Goal: Ask a question

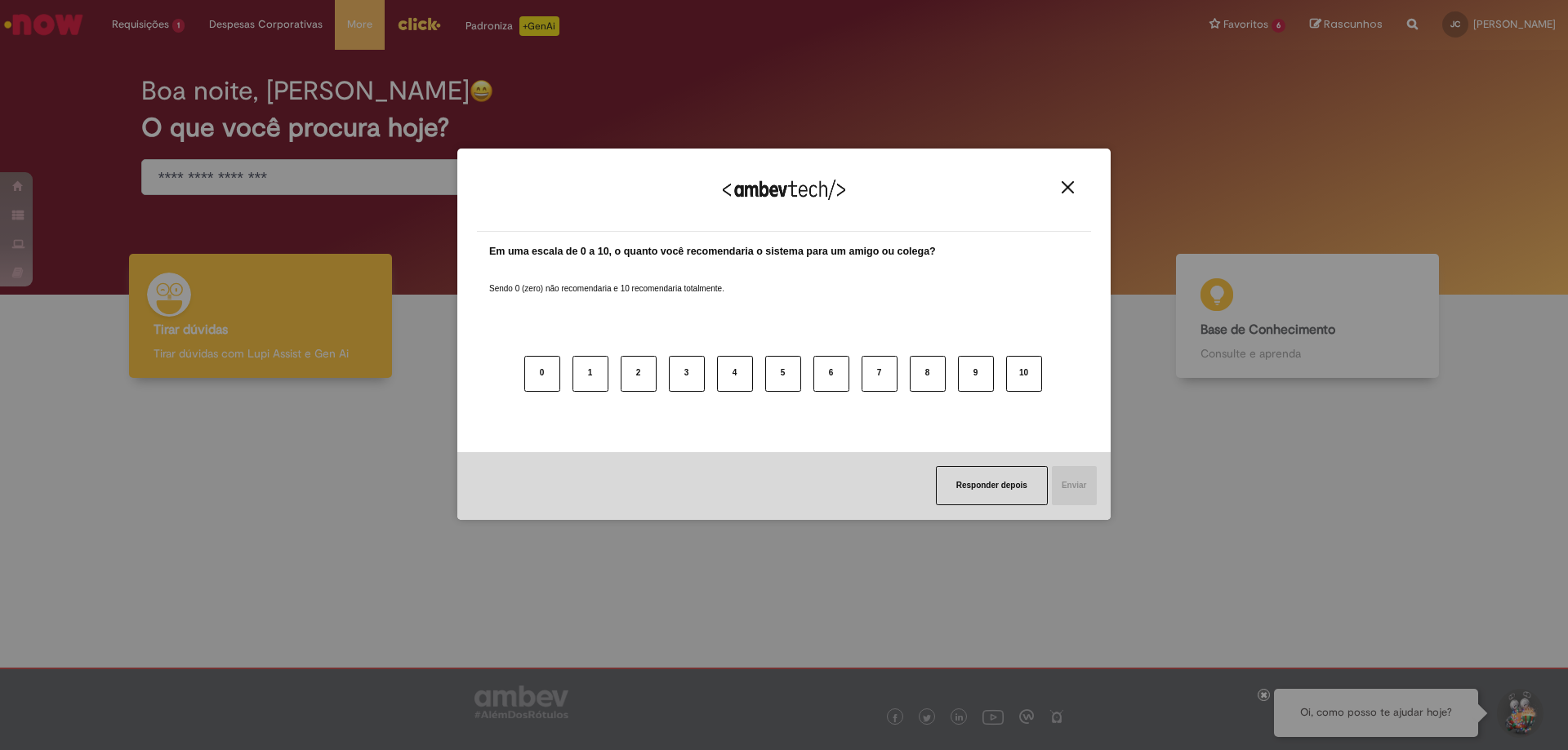
click at [1070, 186] on img "Close" at bounding box center [1068, 188] width 13 height 13
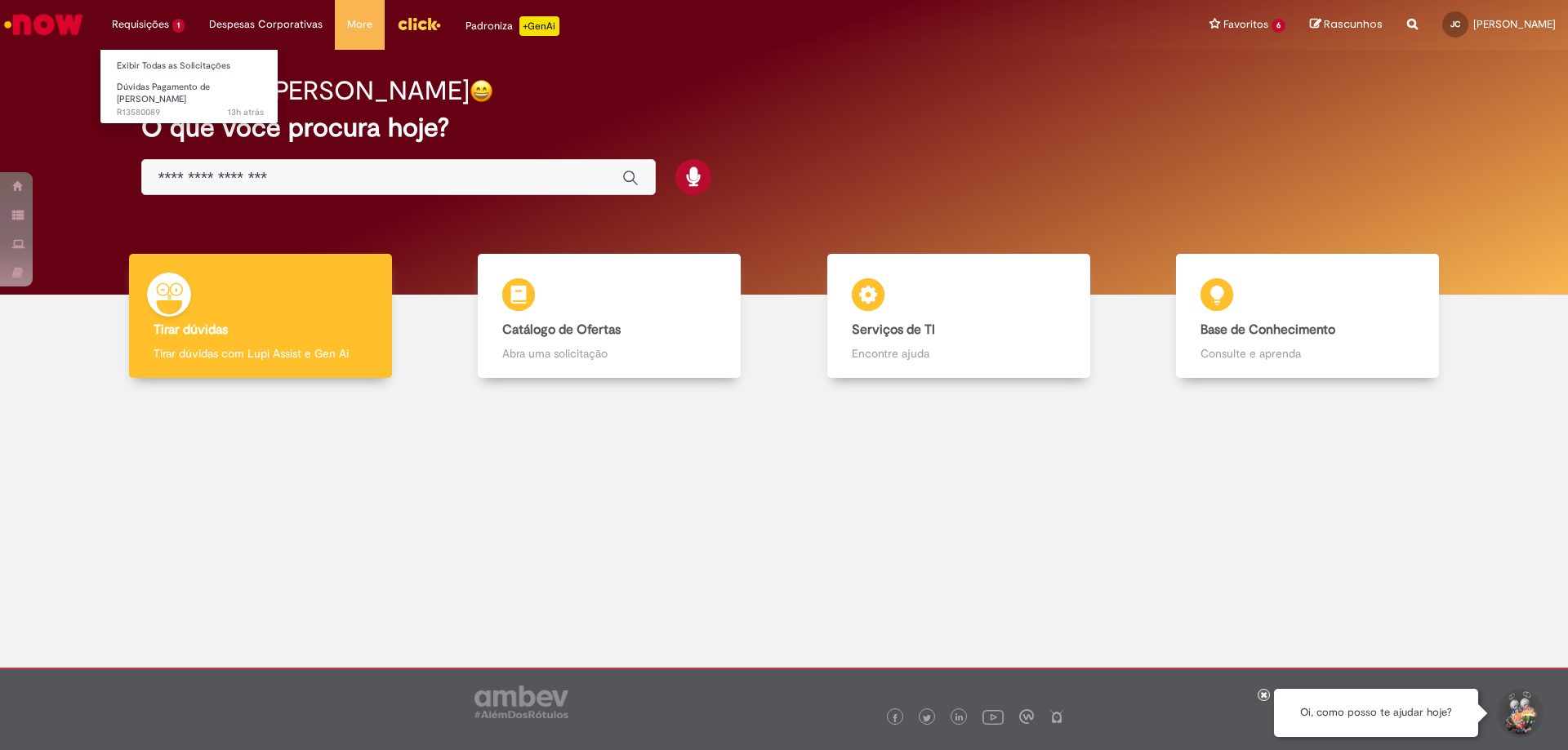
click at [152, 21] on li "Requisições 1 Exibir Todas as Solicitações Dúvidas Pagamento de [PERSON_NAME] 1…" at bounding box center [148, 24] width 97 height 49
click at [166, 67] on link "Exibir Todas as Solicitações" at bounding box center [190, 66] width 179 height 18
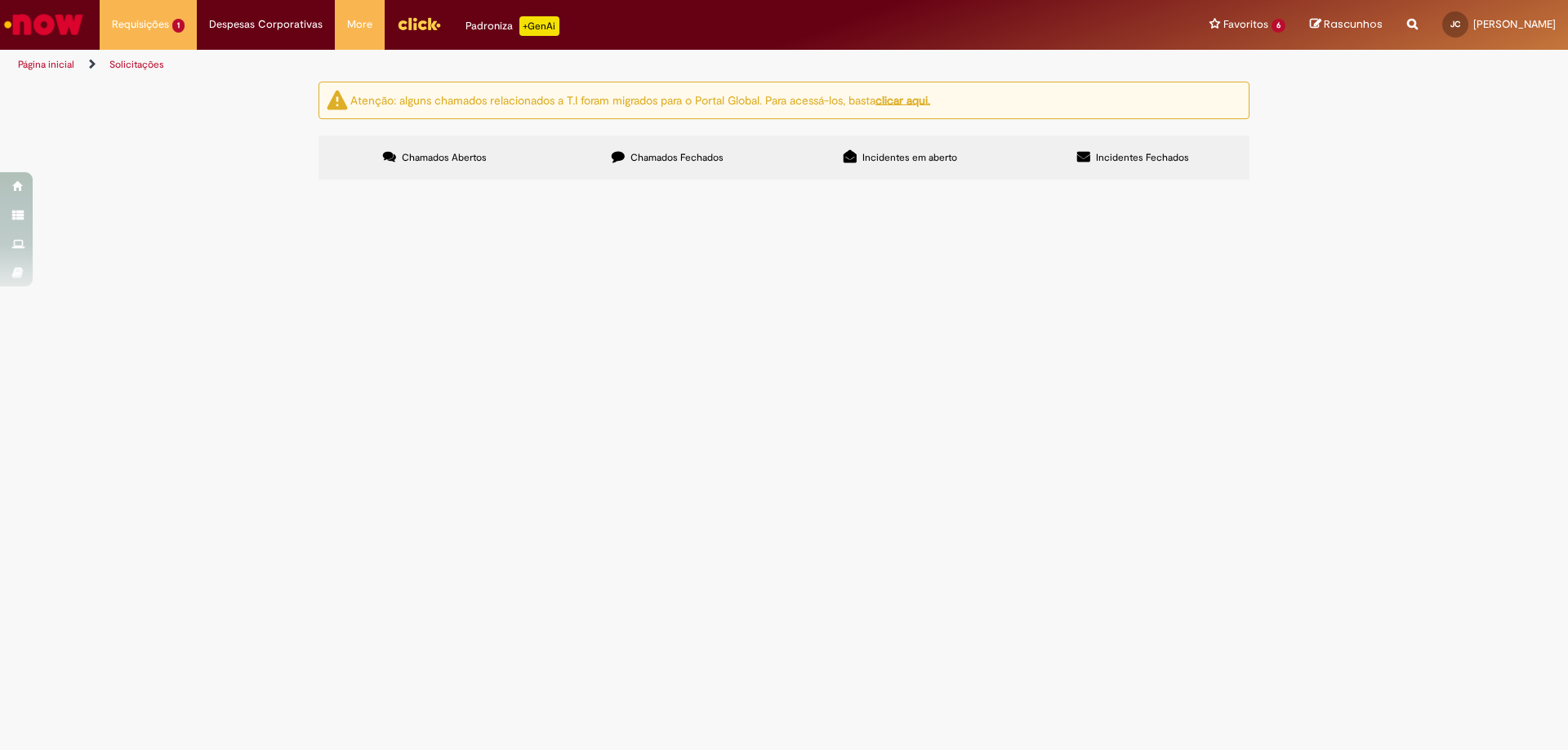
click at [0, 0] on td "Gostaria de saber do que se trata esse desconto de 205,58" at bounding box center [0, 0] width 0 height 0
click at [0, 0] on span "Gostaria de saber do que se trata esse desconto de 205,58" at bounding box center [0, 0] width 0 height 0
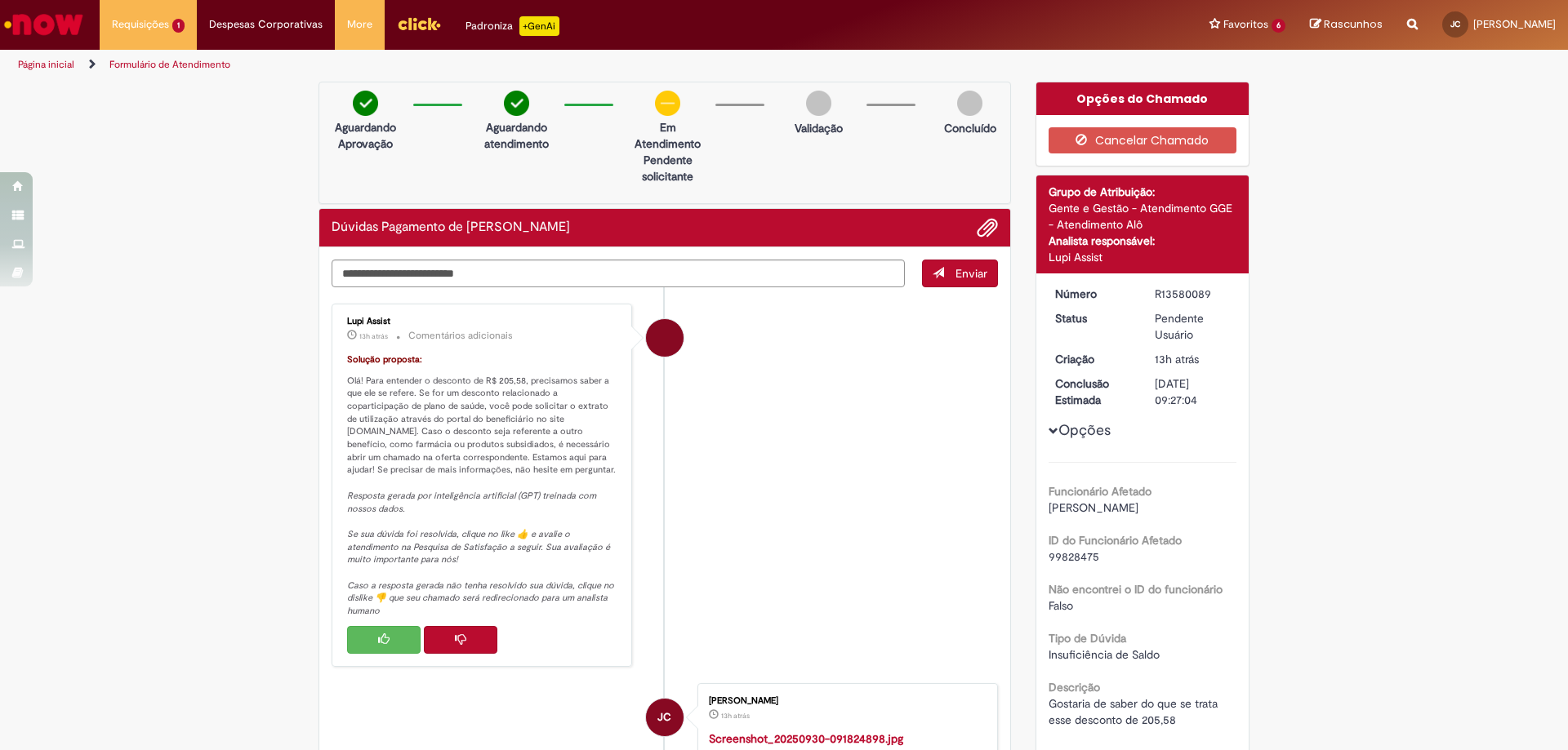
scroll to position [82, 0]
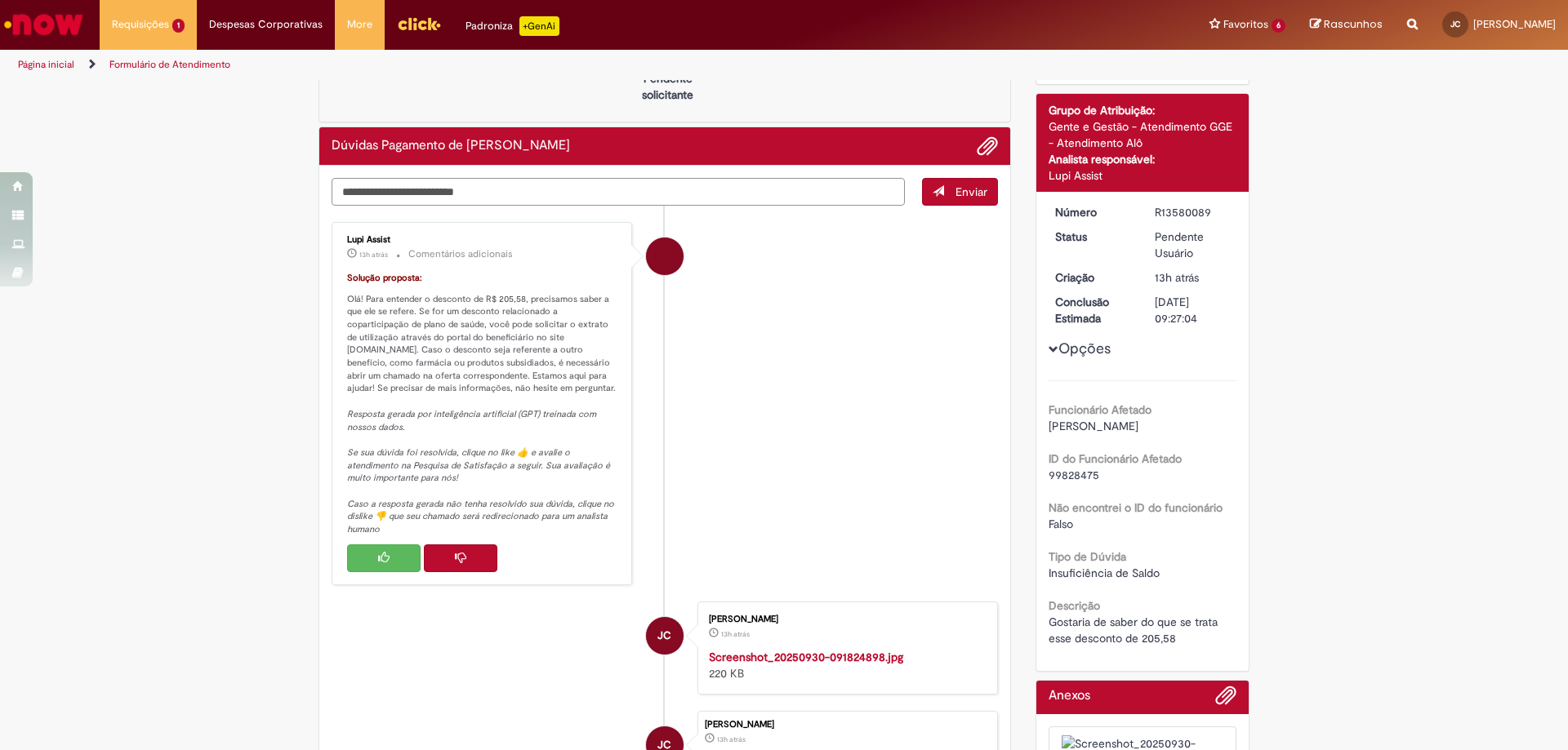
click at [471, 196] on textarea "Digite sua mensagem aqui..." at bounding box center [618, 191] width 574 height 28
click at [134, 136] on div "Verificar Código de Barras Aguardando Aprovação Aguardando atendimento Em Atend…" at bounding box center [784, 446] width 1568 height 892
